Goal: Task Accomplishment & Management: Manage account settings

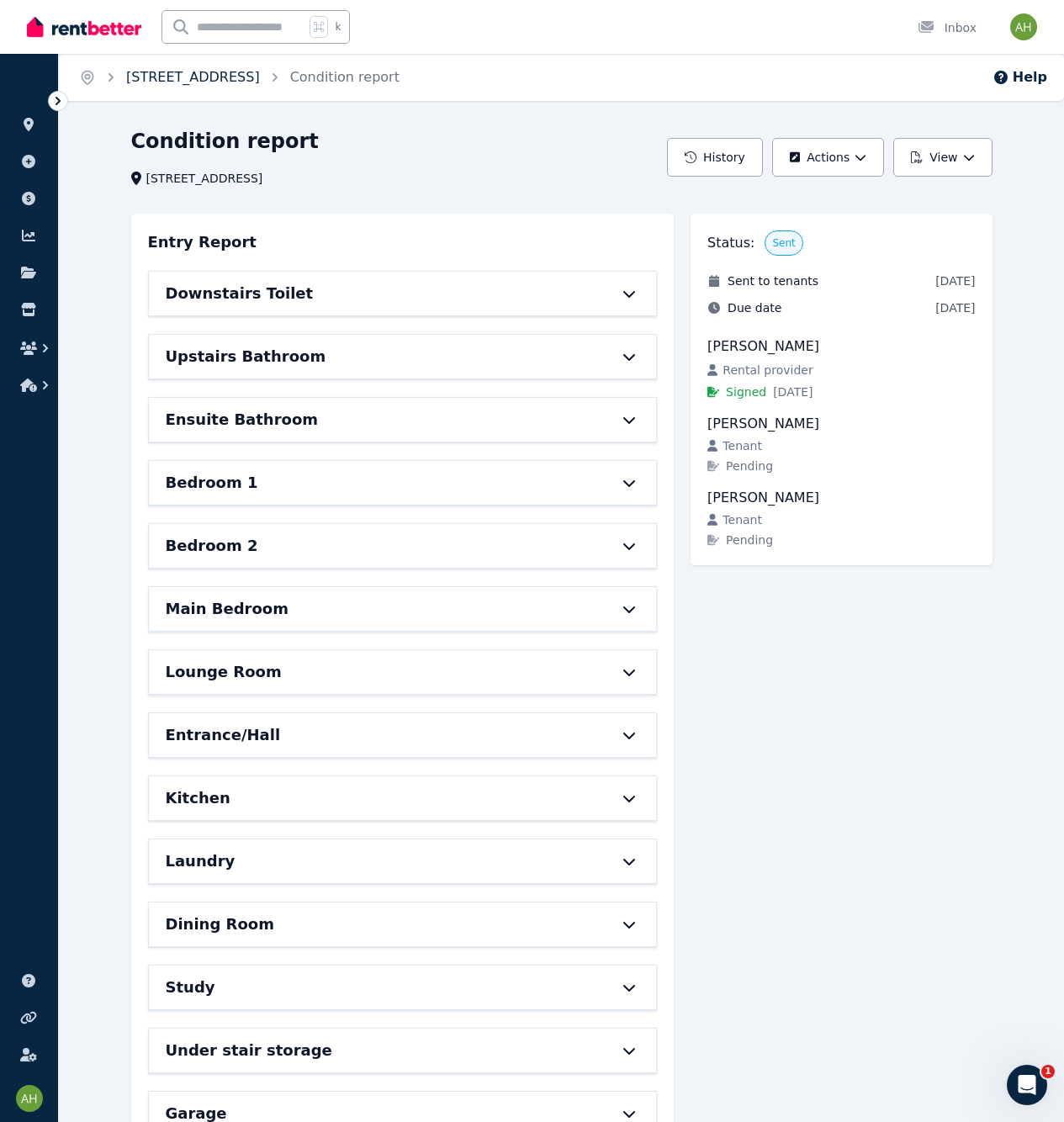
drag, startPoint x: 0, startPoint y: 0, endPoint x: 319, endPoint y: 81, distance: 329.1
click at [260, 81] on link "[STREET_ADDRESS]" at bounding box center [193, 76] width 134 height 16
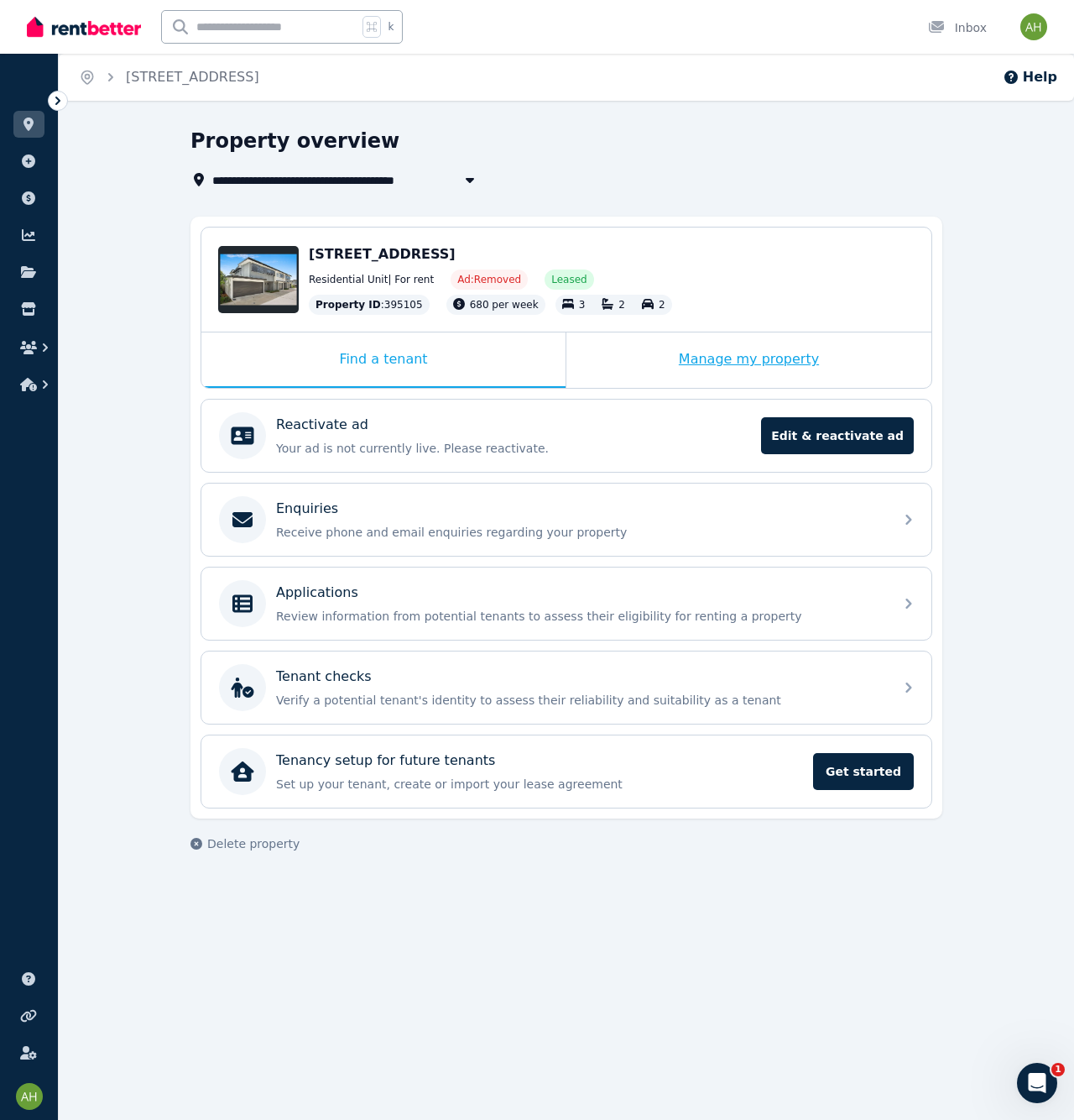
click at [809, 374] on div "Manage my property" at bounding box center [749, 360] width 365 height 56
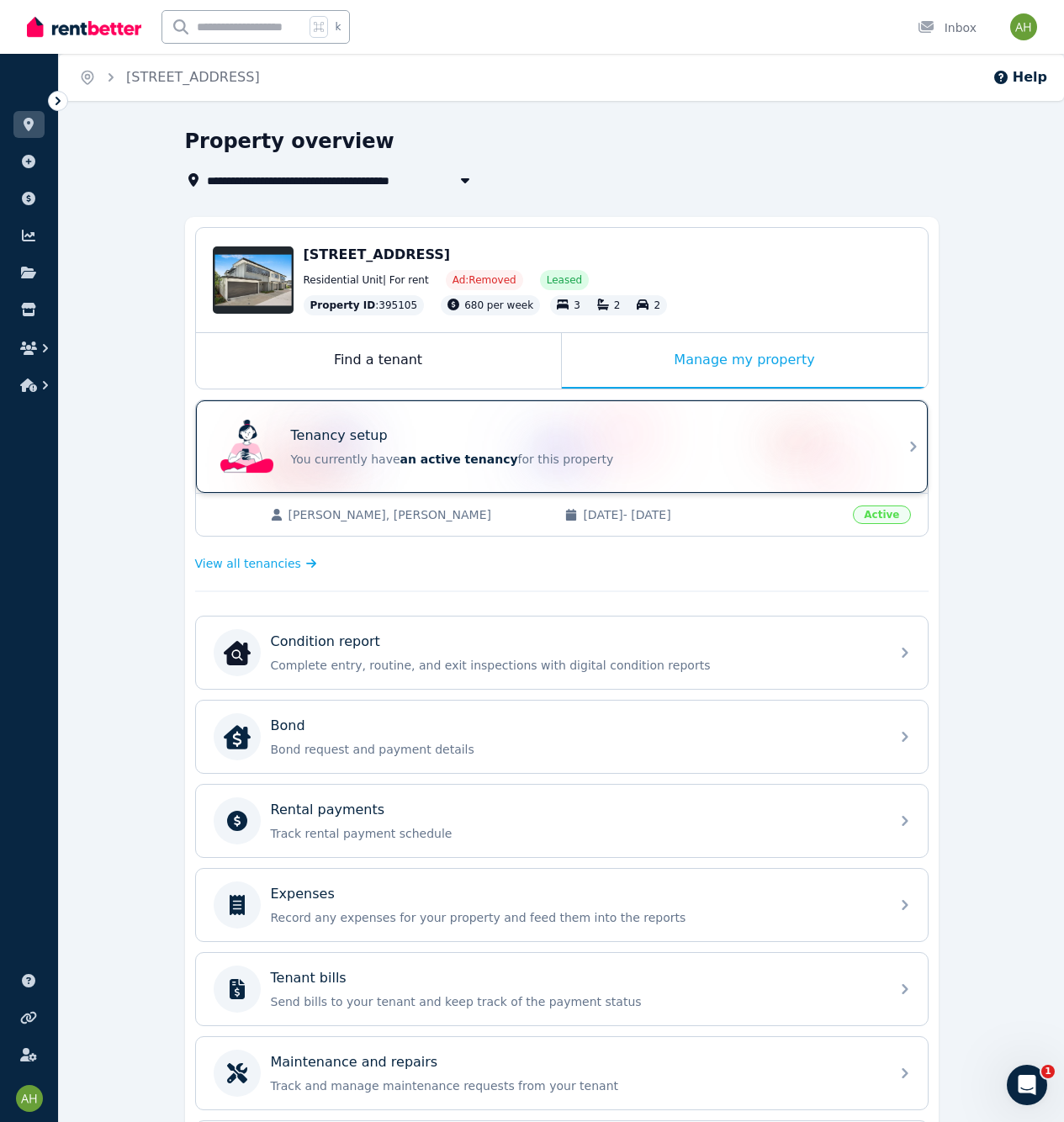
click at [832, 467] on p "You currently have an active tenancy for this property" at bounding box center [585, 459] width 589 height 17
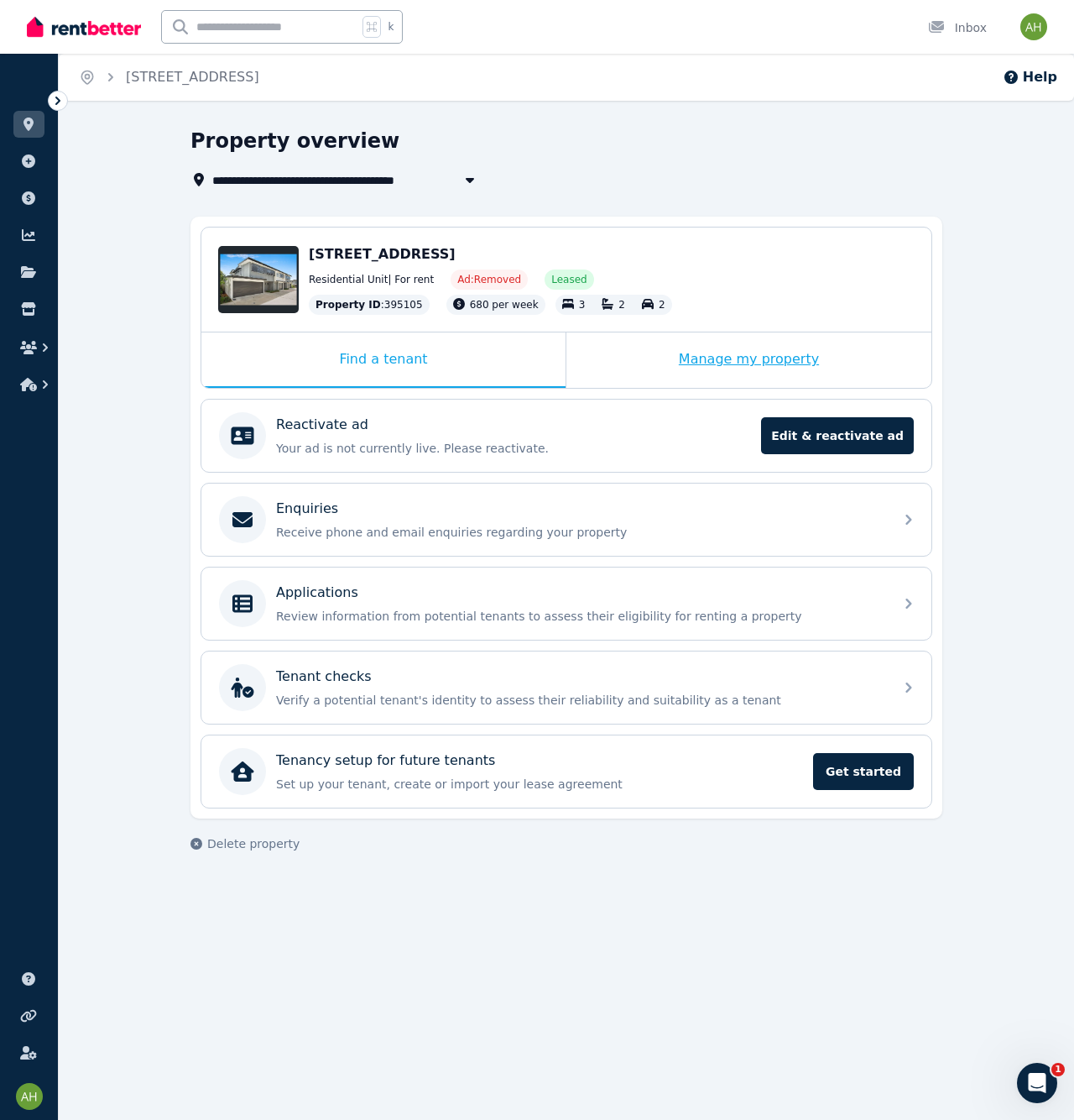
click at [820, 341] on div "Manage my property" at bounding box center [749, 360] width 365 height 56
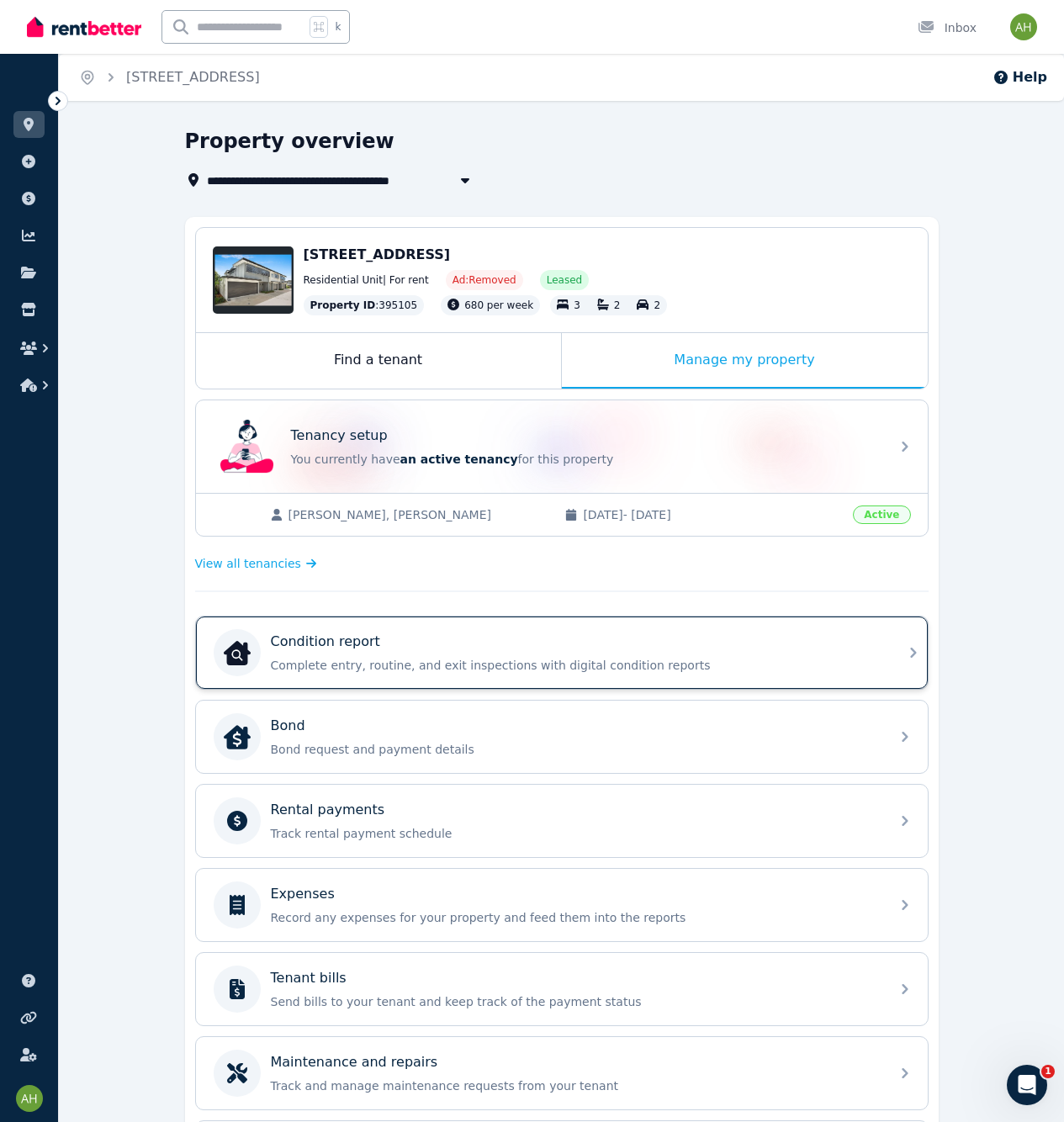
click at [496, 653] on div "Condition report Complete entry, routine, and exit inspections with digital con…" at bounding box center [575, 653] width 609 height 42
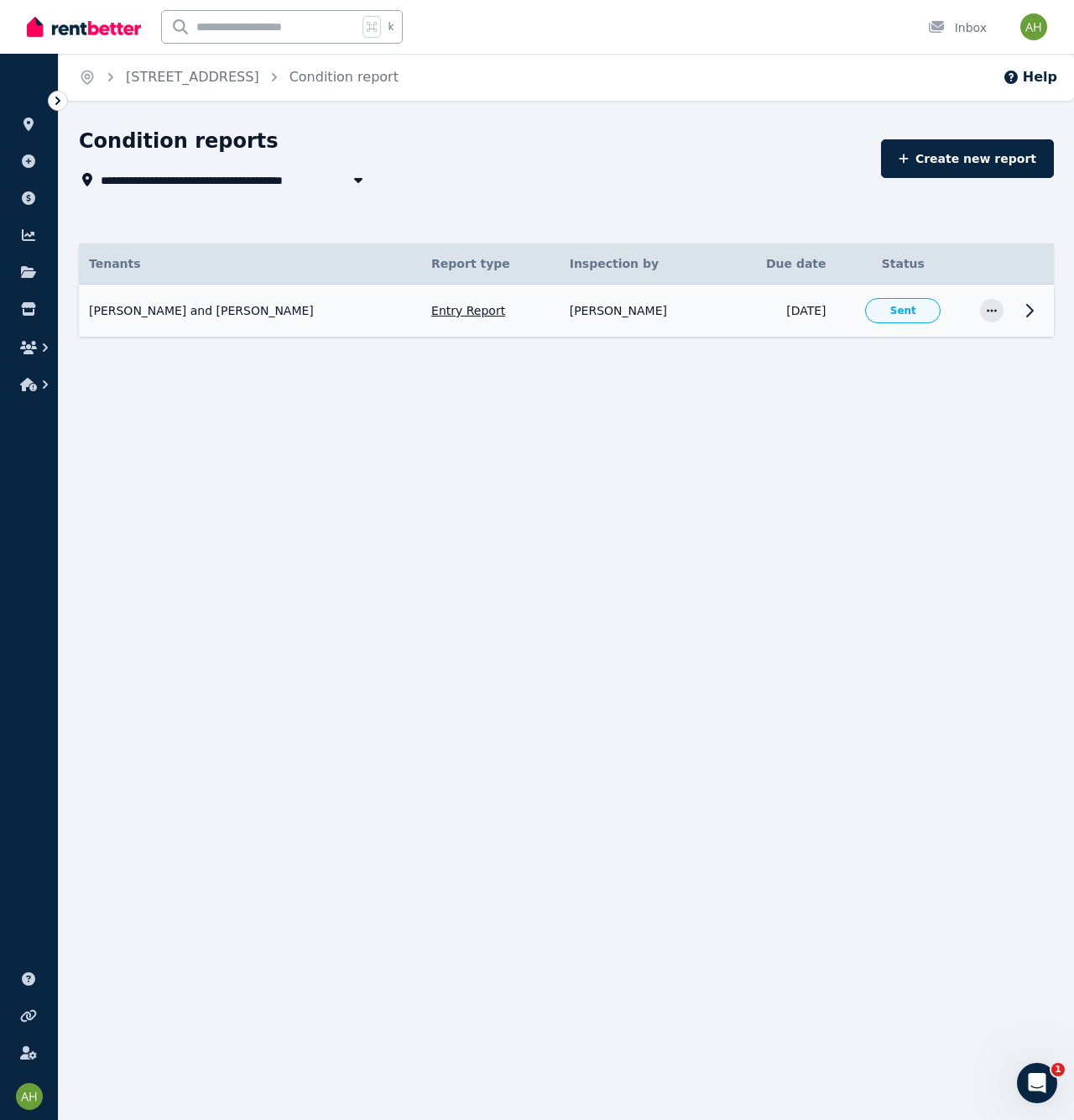
click at [776, 301] on td "[DATE]" at bounding box center [780, 311] width 112 height 53
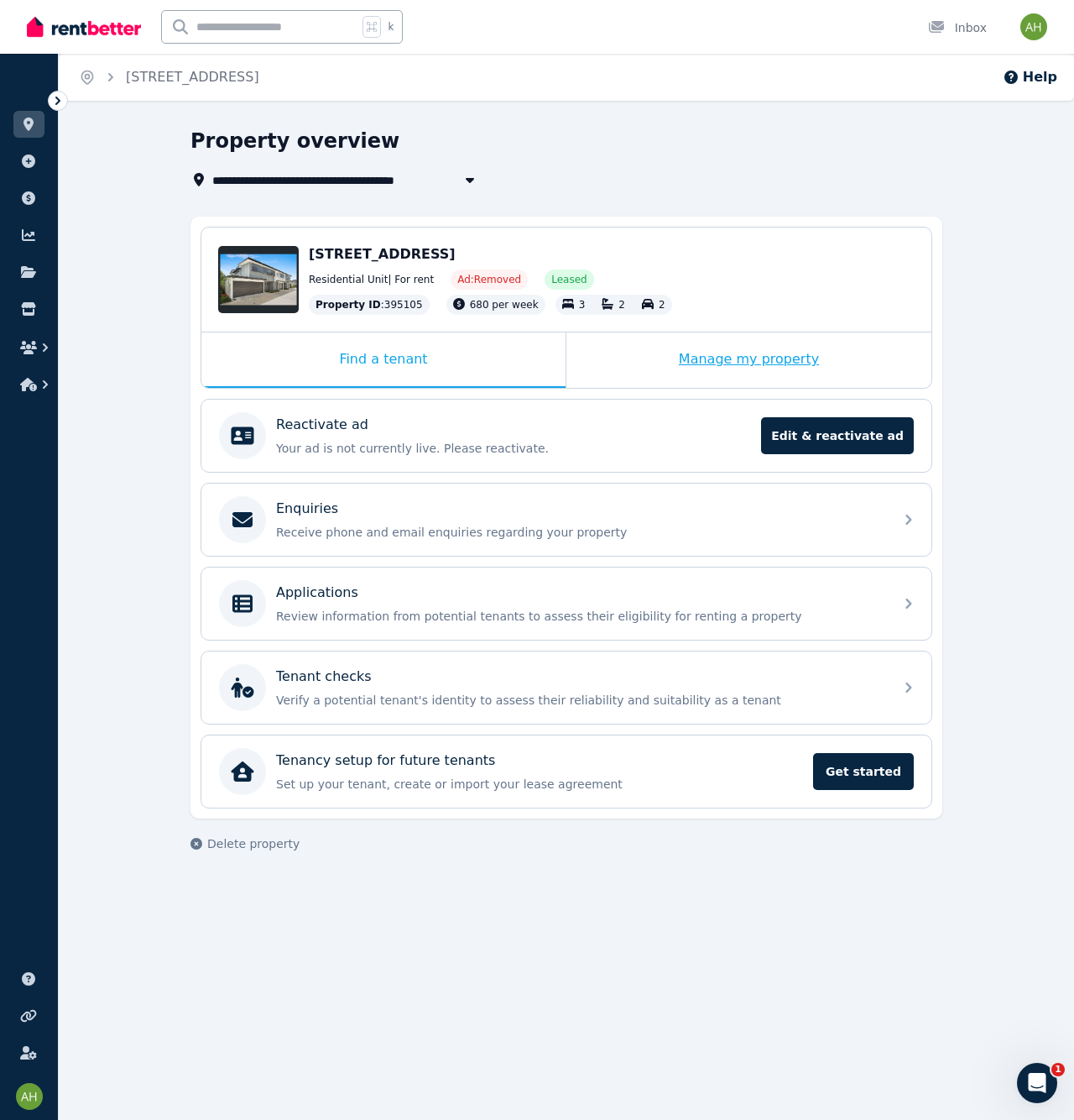
click at [732, 352] on div "Manage my property" at bounding box center [749, 360] width 365 height 56
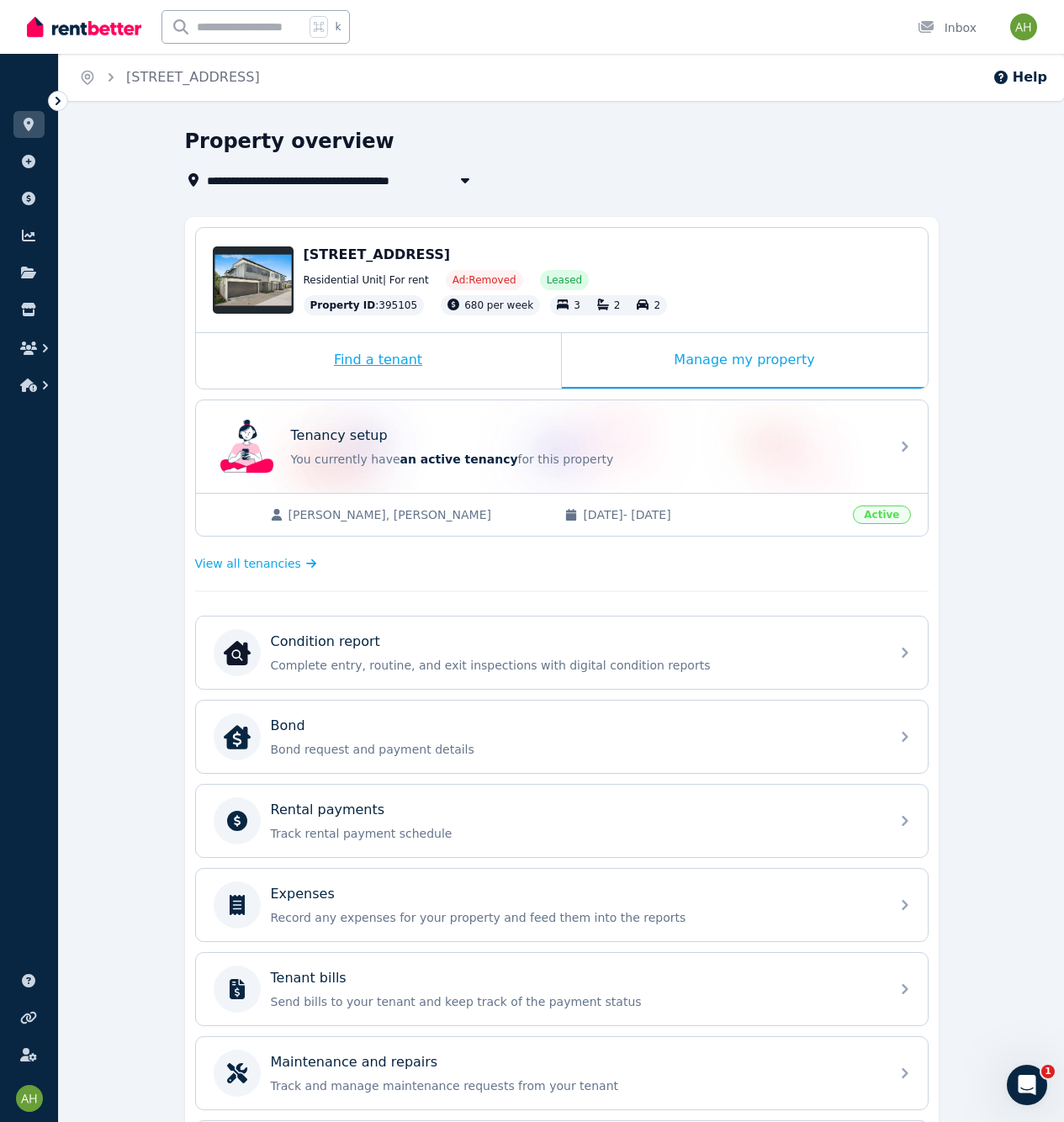
click at [389, 359] on div "Find a tenant" at bounding box center [378, 361] width 365 height 56
